Goal: Check status: Check status

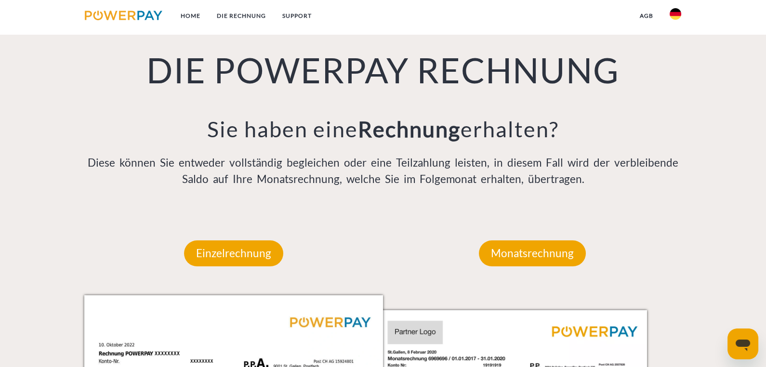
scroll to position [835, 0]
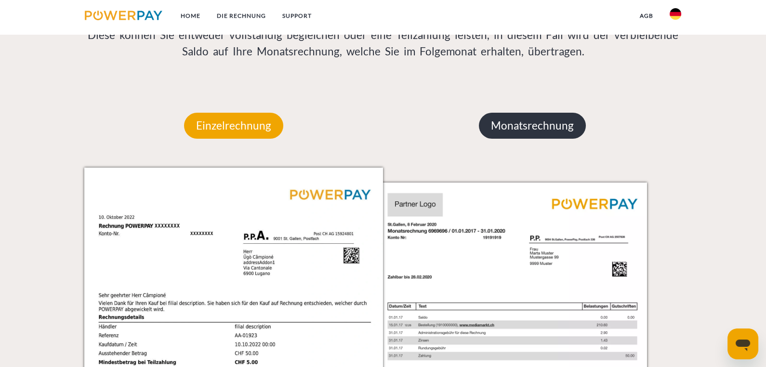
click at [528, 123] on p "Monatsrechnung" at bounding box center [532, 126] width 107 height 26
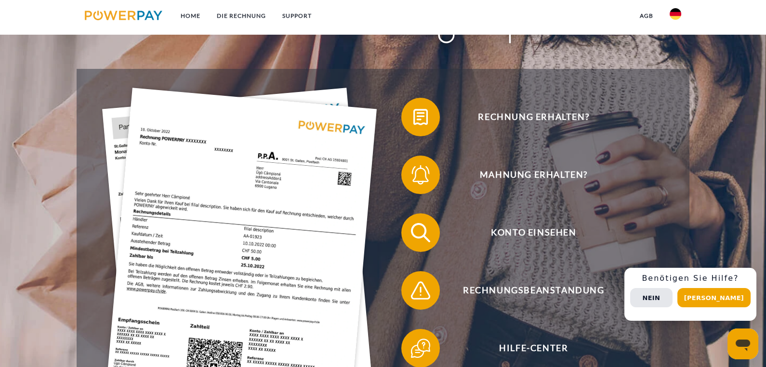
scroll to position [0, 0]
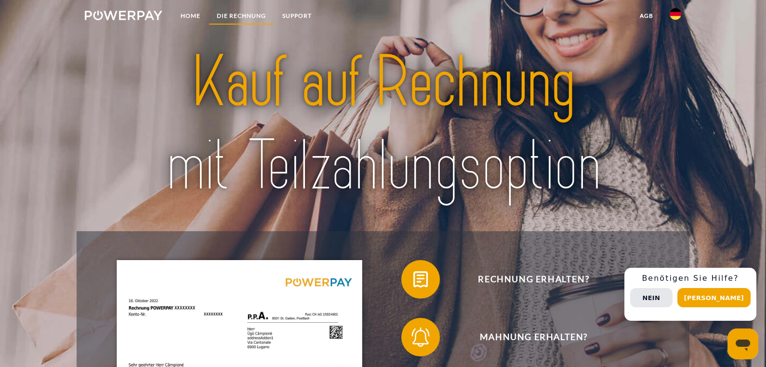
click at [232, 16] on link "DIE RECHNUNG" at bounding box center [242, 15] width 66 height 17
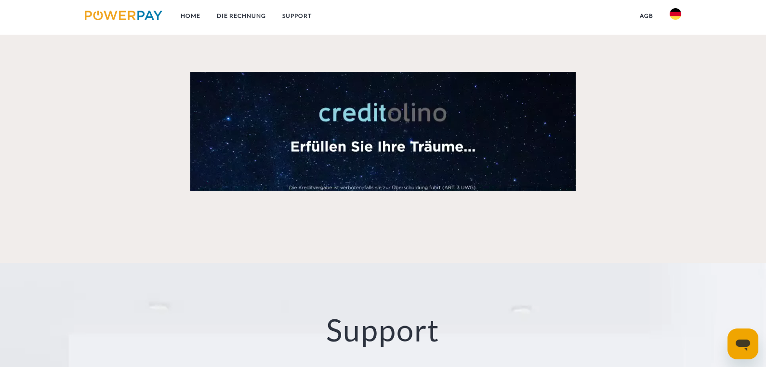
scroll to position [1712, 0]
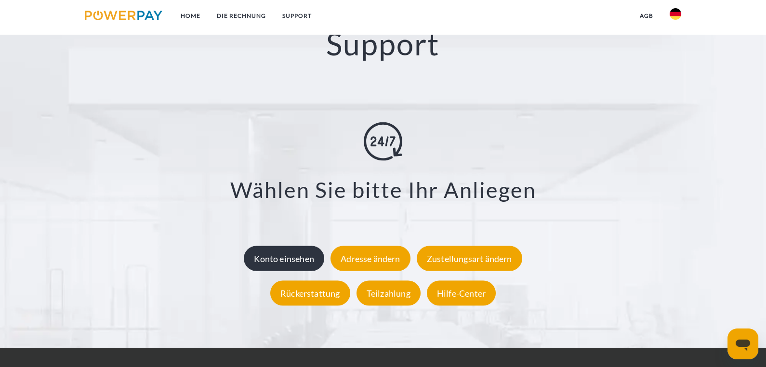
click at [298, 261] on div "Konto einsehen" at bounding box center [284, 258] width 80 height 25
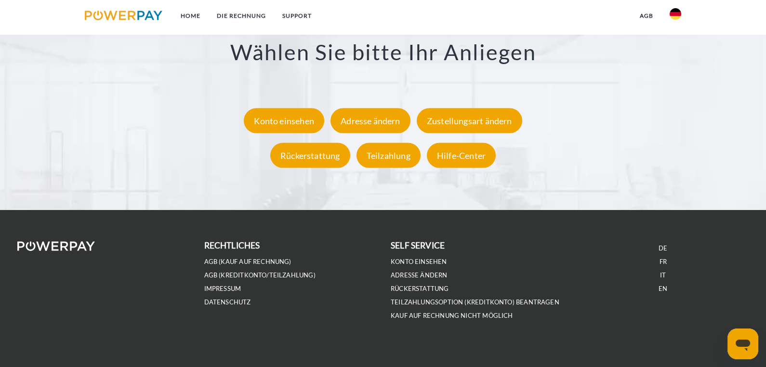
scroll to position [1858, 0]
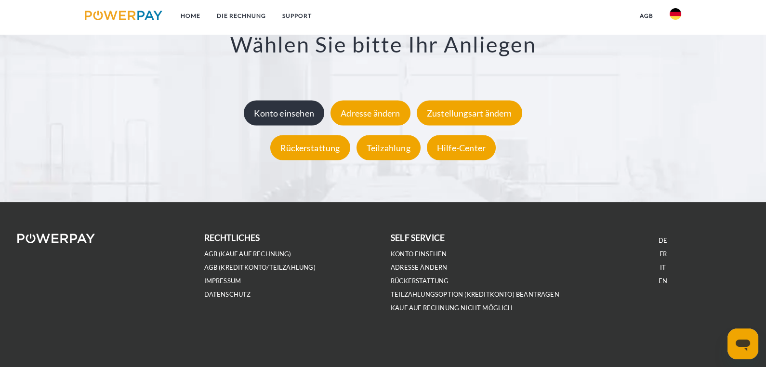
click at [289, 115] on div "Konto einsehen" at bounding box center [284, 112] width 80 height 25
